Goal: Transaction & Acquisition: Purchase product/service

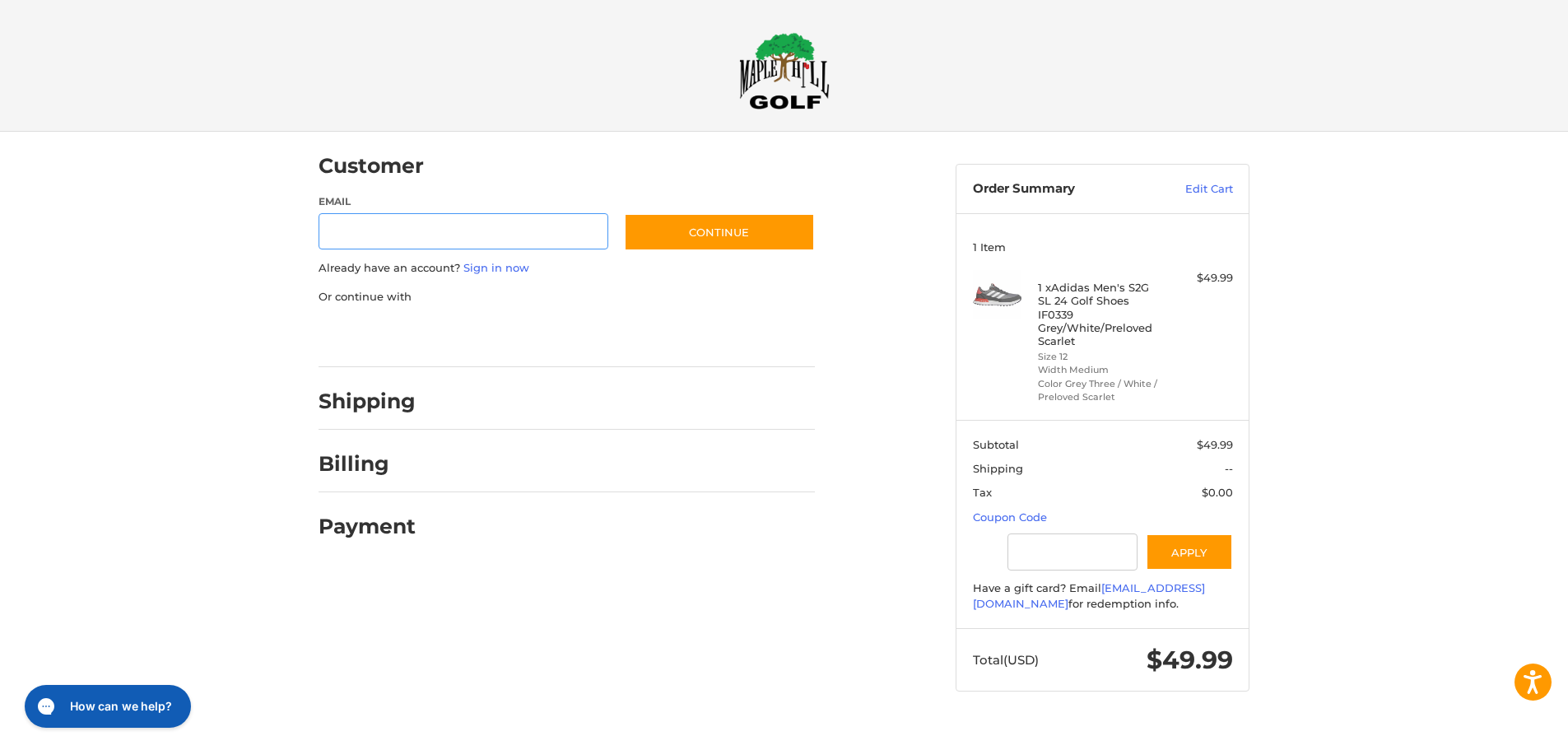
click at [455, 230] on input "Email" at bounding box center [463, 231] width 290 height 37
click at [438, 228] on input "Email" at bounding box center [463, 231] width 290 height 37
click at [387, 239] on input "Email" at bounding box center [463, 231] width 290 height 37
type input "**********"
click at [749, 230] on button "Continue" at bounding box center [719, 231] width 191 height 38
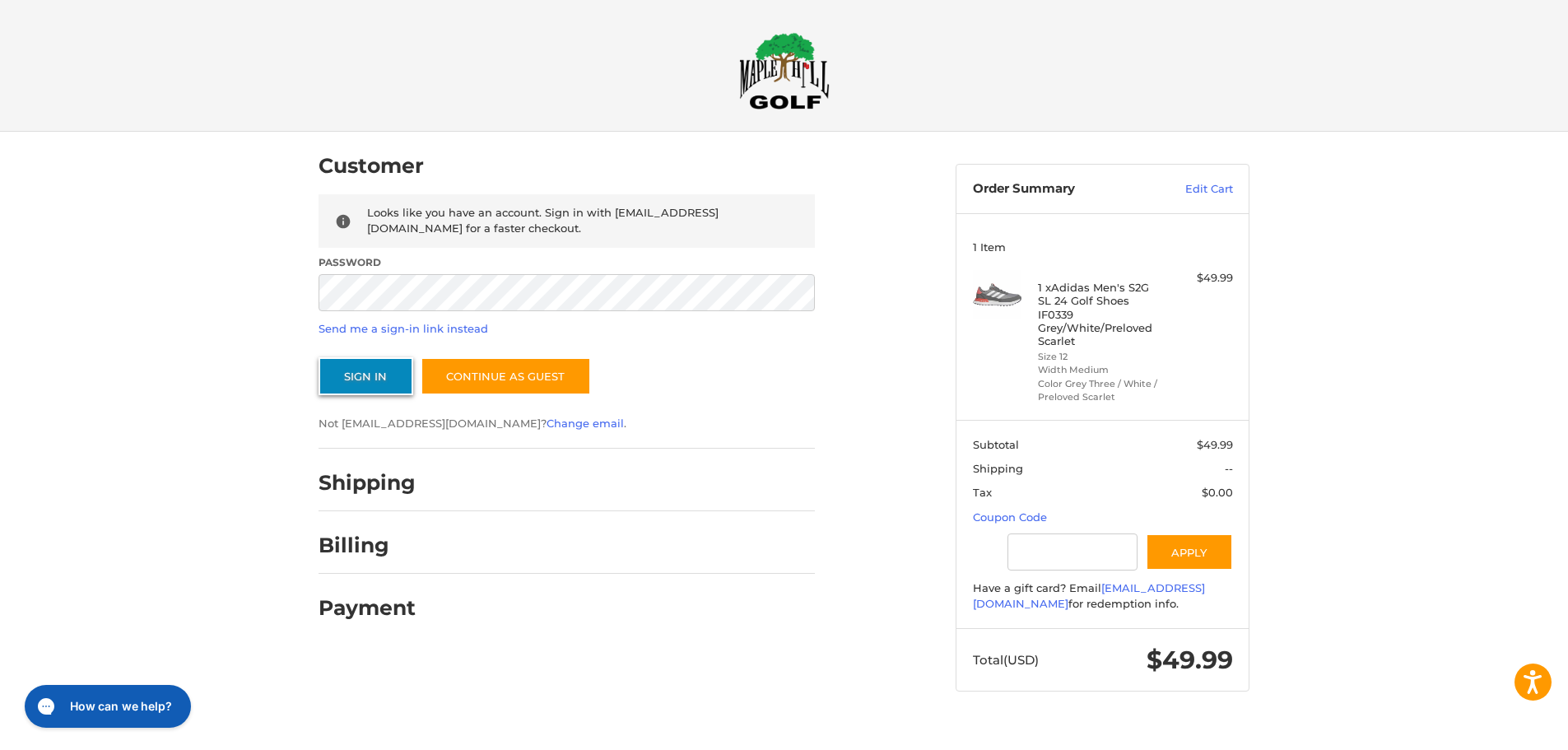
click at [366, 380] on button "Sign In" at bounding box center [366, 375] width 94 height 38
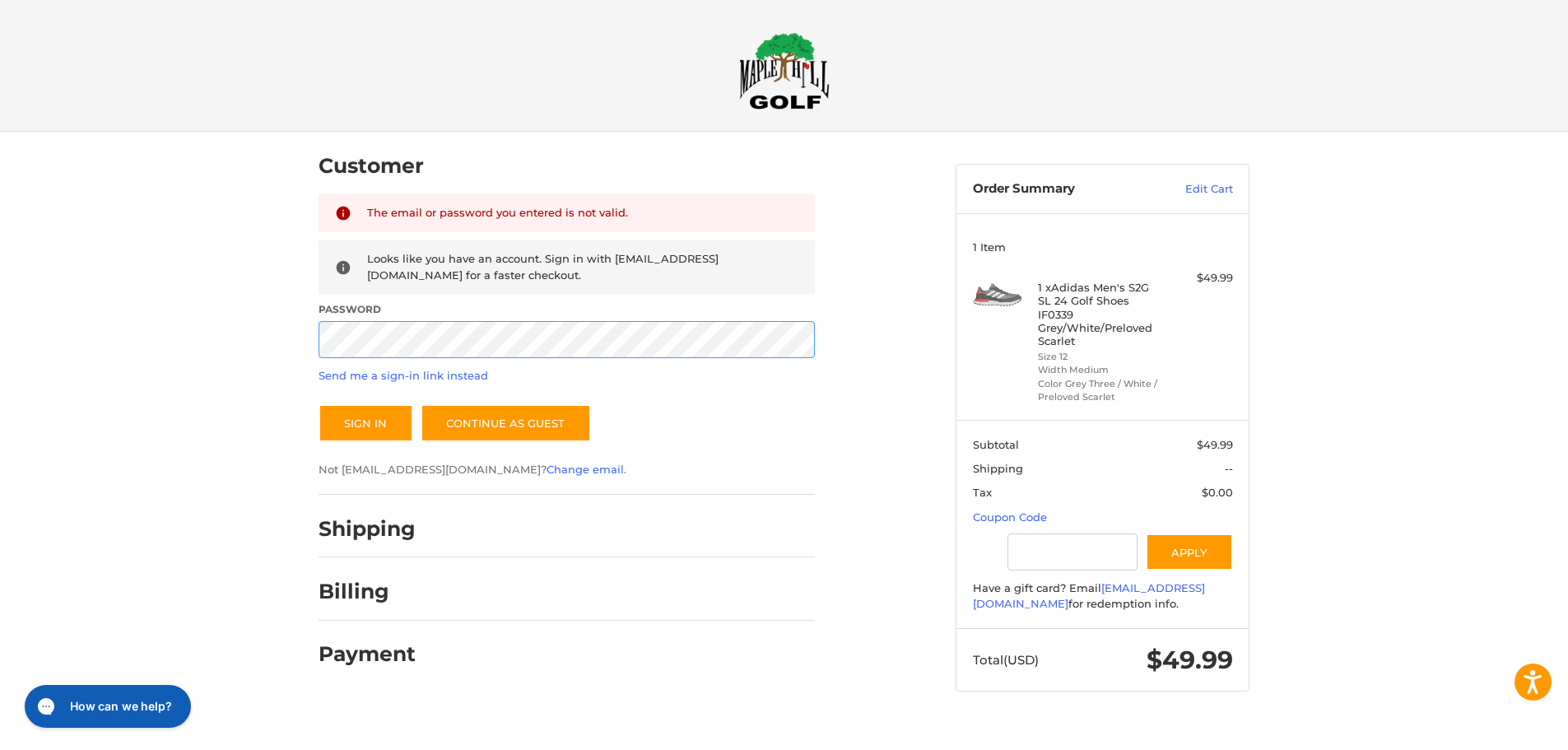
click at [291, 343] on div "Customer Returning Customer The email or password you entered is not valid. Loo…" at bounding box center [784, 428] width 988 height 592
click at [352, 426] on button "Sign In" at bounding box center [366, 423] width 94 height 38
click at [1298, 724] on div at bounding box center [784, 724] width 1568 height 0
click at [1523, 724] on div at bounding box center [784, 724] width 1568 height 0
click at [777, 62] on img at bounding box center [784, 71] width 91 height 78
